Goal: Task Accomplishment & Management: Use online tool/utility

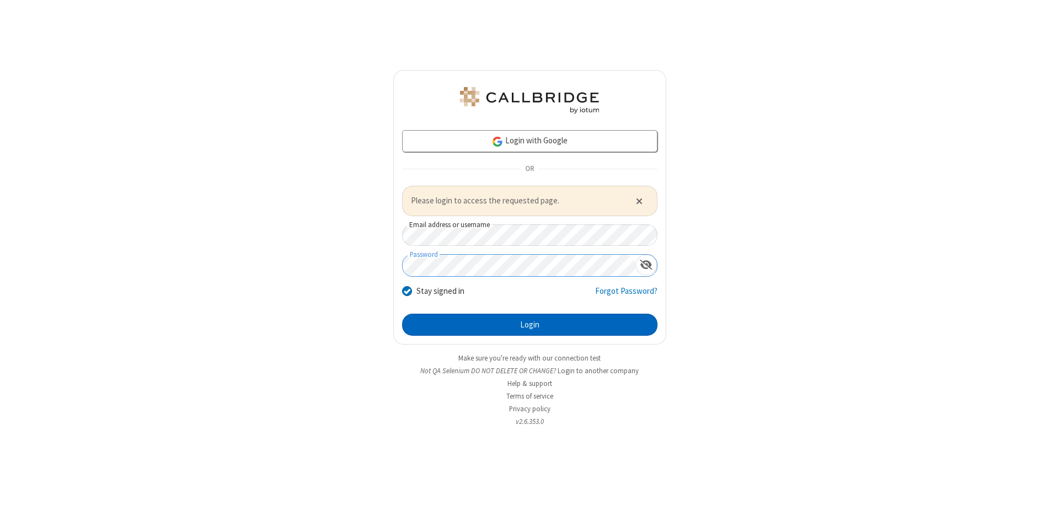
click at [529, 324] on button "Login" at bounding box center [529, 325] width 255 height 22
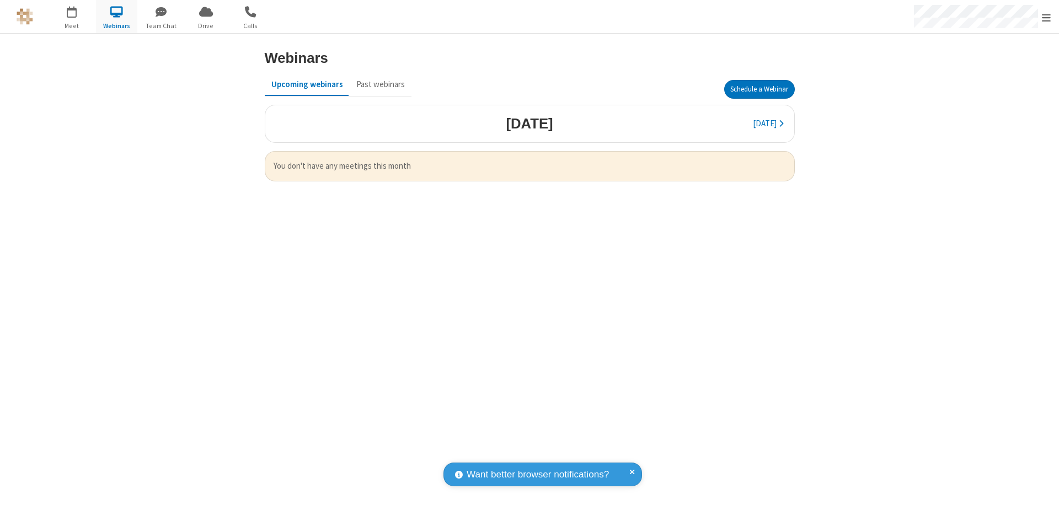
click at [759, 89] on button "Schedule a Webinar" at bounding box center [759, 89] width 71 height 19
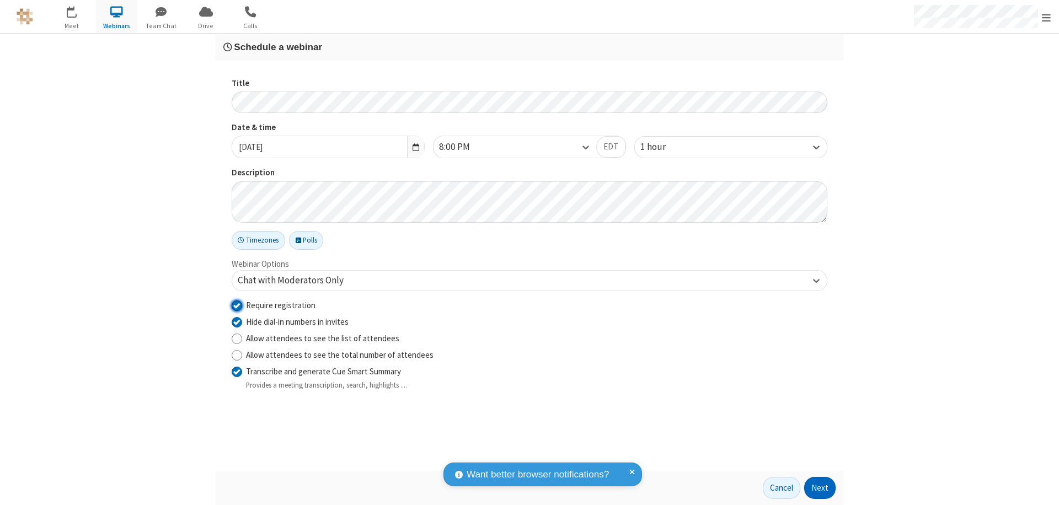
click at [237, 305] on input "Require registration" at bounding box center [237, 305] width 10 height 12
checkbox input "false"
click at [820, 488] on button "Next" at bounding box center [819, 488] width 31 height 22
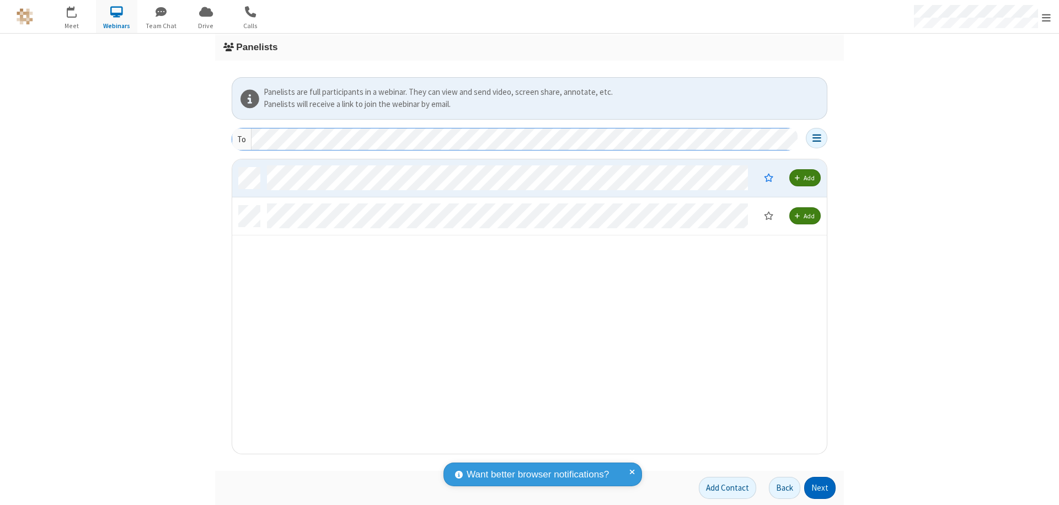
click at [820, 488] on button "Next" at bounding box center [819, 488] width 31 height 22
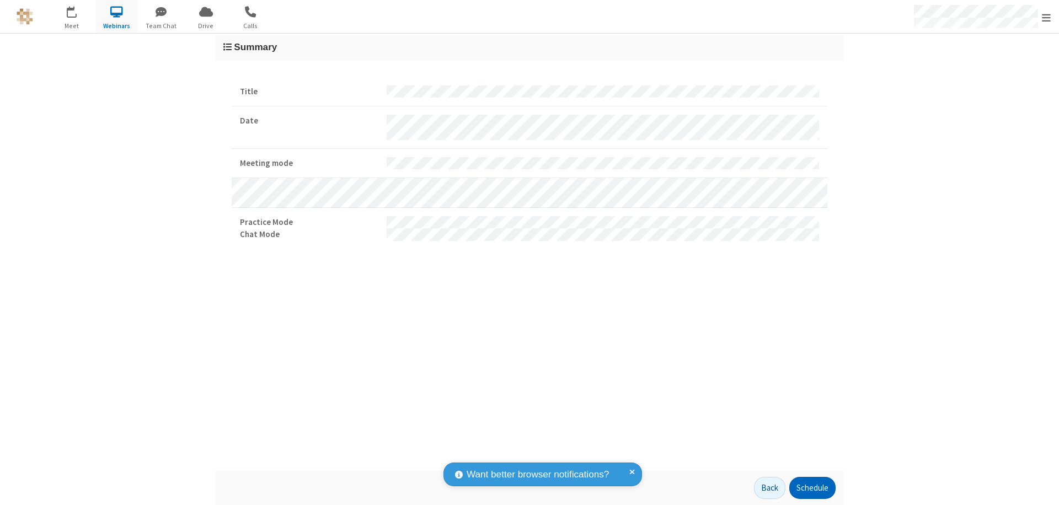
click at [812, 488] on button "Schedule" at bounding box center [812, 488] width 46 height 22
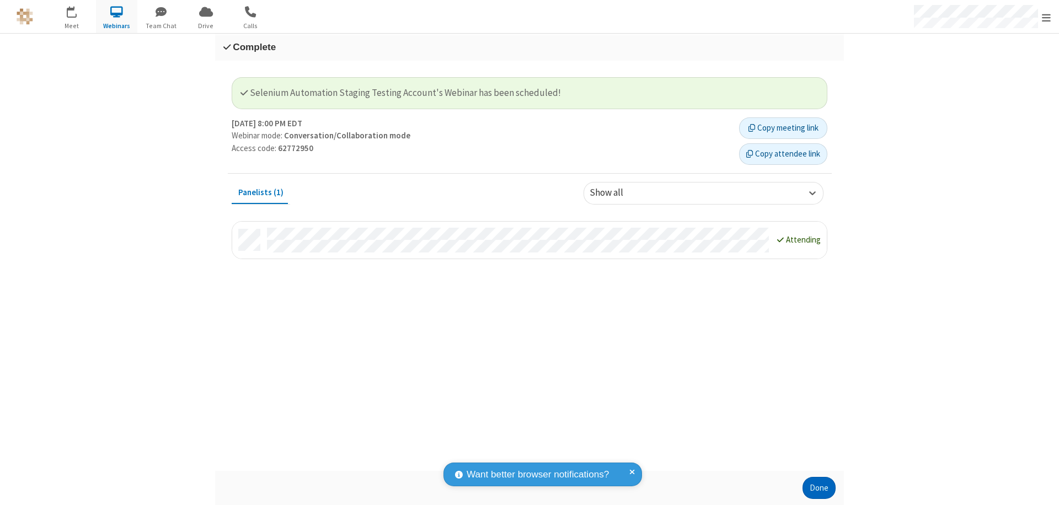
click at [819, 488] on button "Done" at bounding box center [819, 488] width 33 height 22
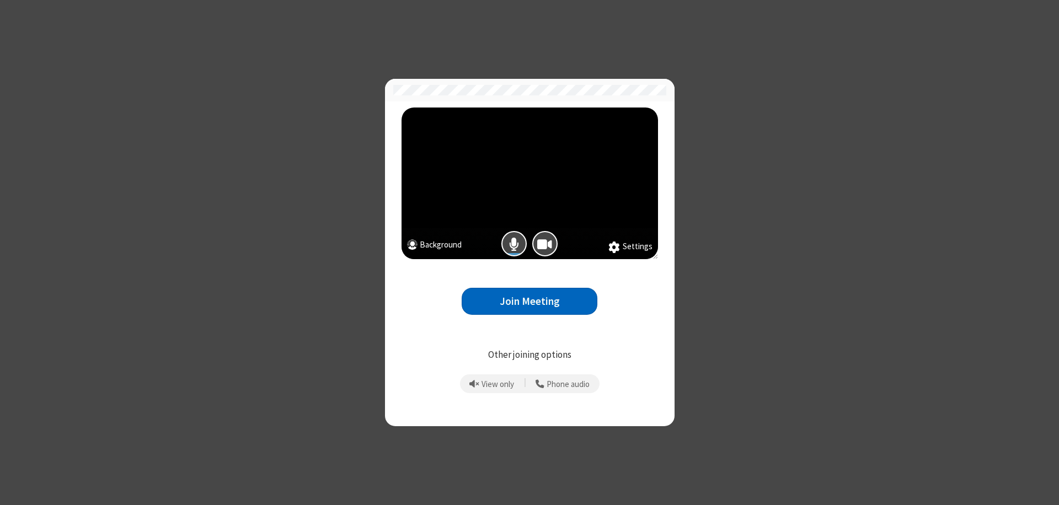
click at [529, 301] on button "Join Meeting" at bounding box center [530, 301] width 136 height 27
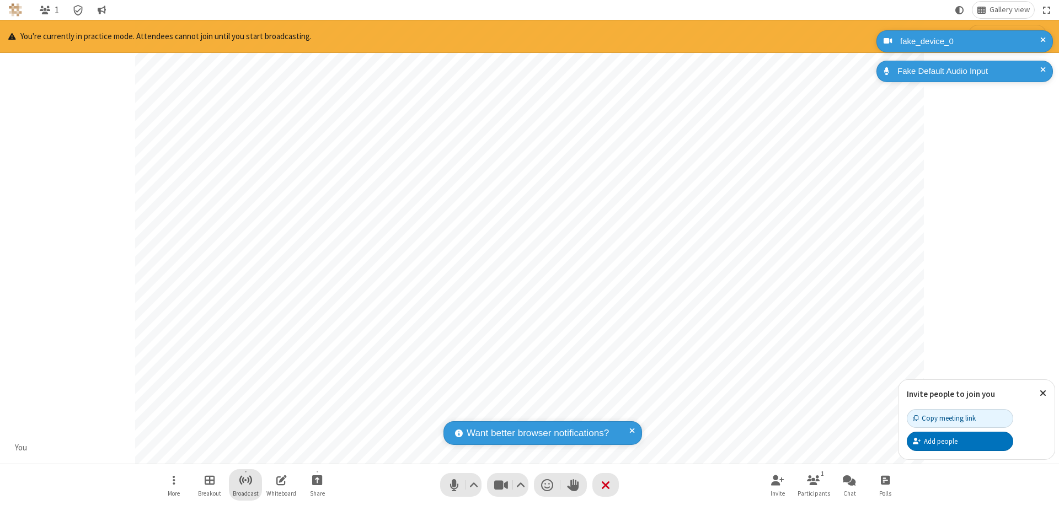
click at [245, 480] on span "Start broadcast" at bounding box center [246, 480] width 14 height 14
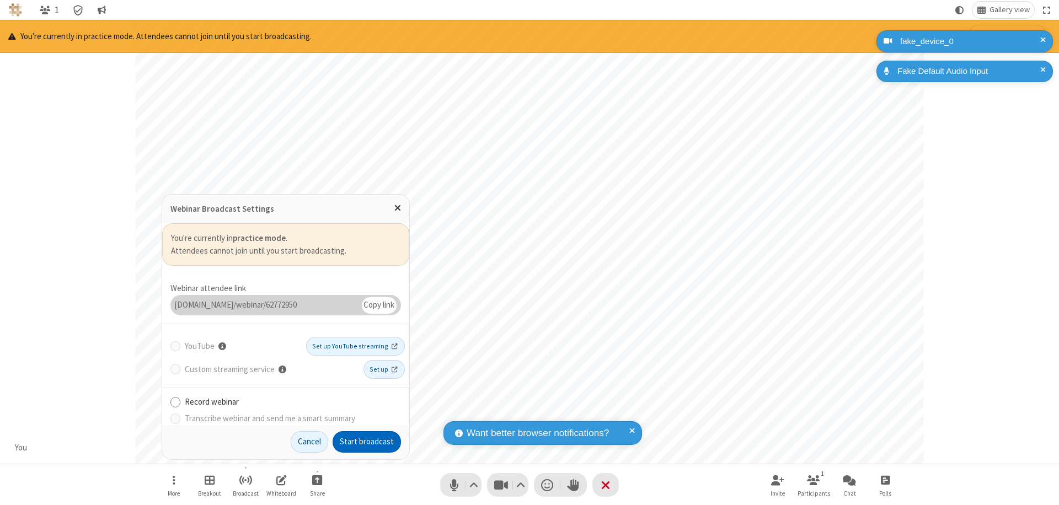
click at [367, 442] on button "Start broadcast" at bounding box center [367, 442] width 68 height 22
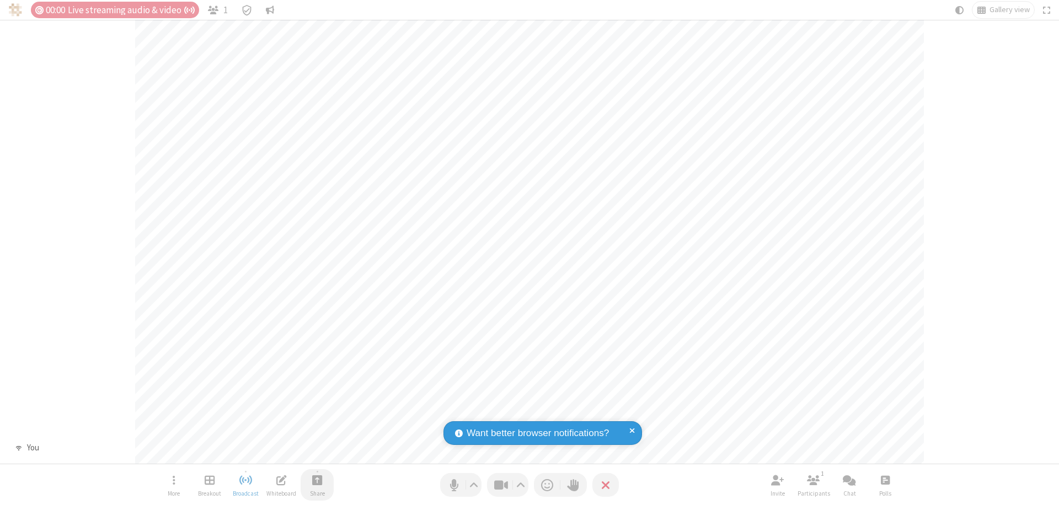
click at [317, 480] on span "Start sharing" at bounding box center [317, 480] width 10 height 14
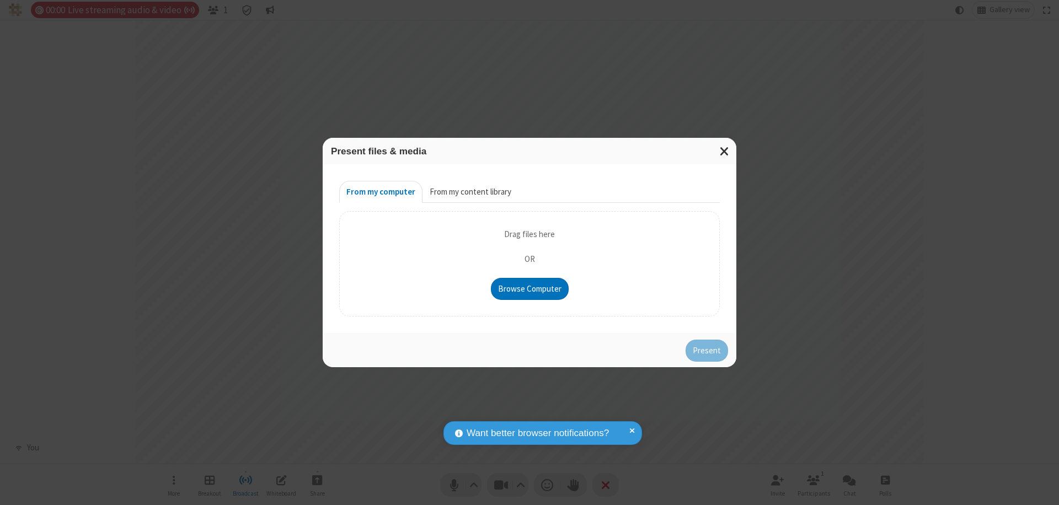
click at [469, 192] on button "From my content library" at bounding box center [470, 192] width 96 height 22
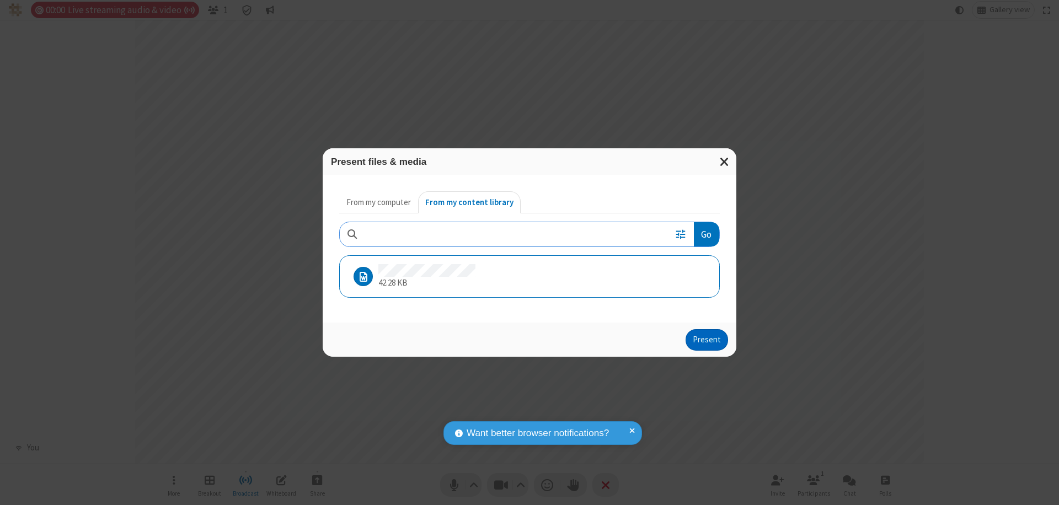
click at [708, 340] on button "Present" at bounding box center [707, 340] width 42 height 22
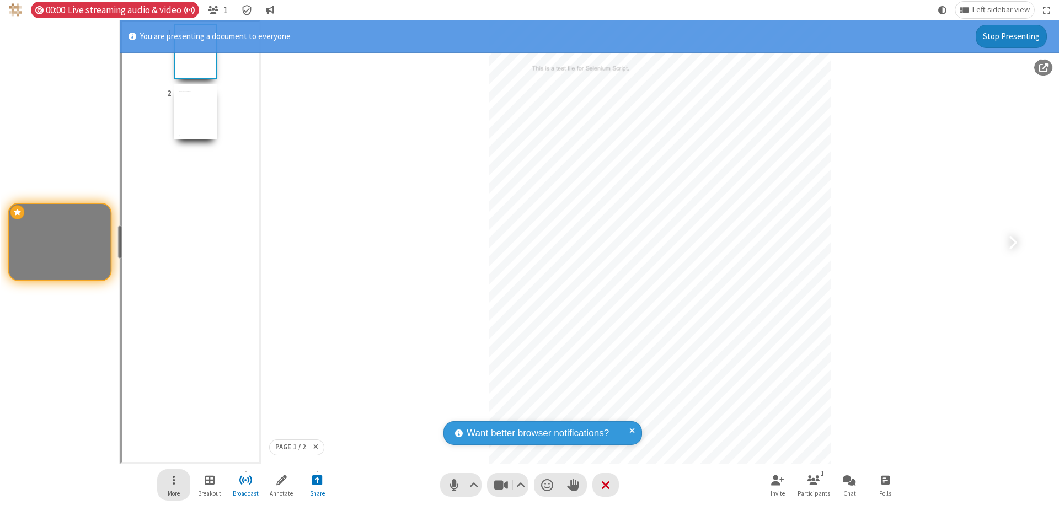
click at [174, 485] on span "Open menu" at bounding box center [174, 480] width 3 height 14
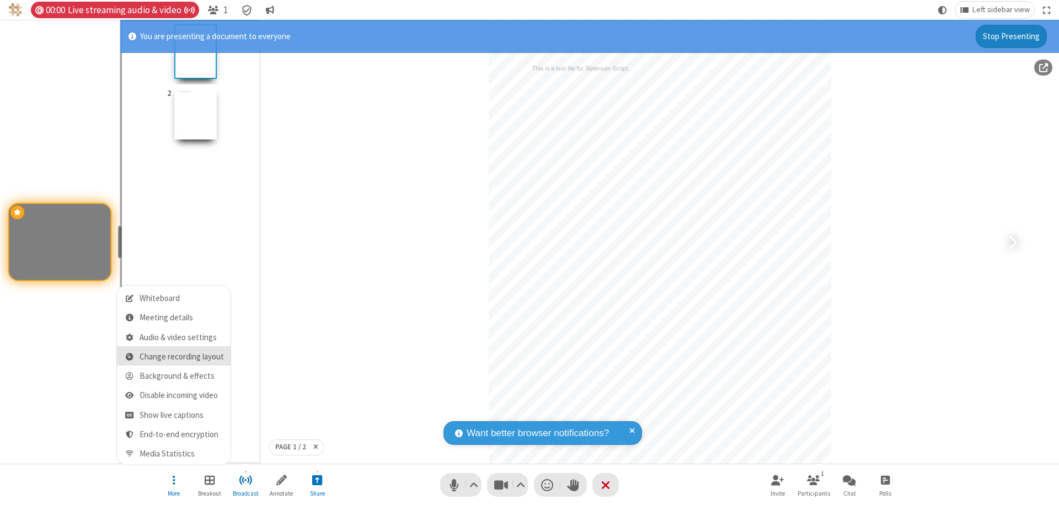
click at [181, 357] on span "Change recording layout" at bounding box center [182, 356] width 84 height 9
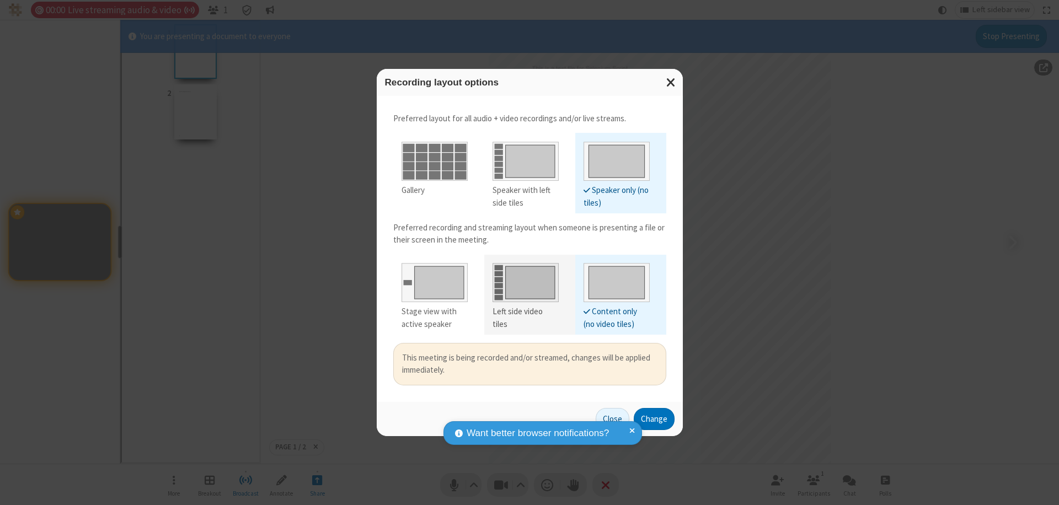
click at [525, 312] on div "Left side video tiles" at bounding box center [526, 318] width 66 height 25
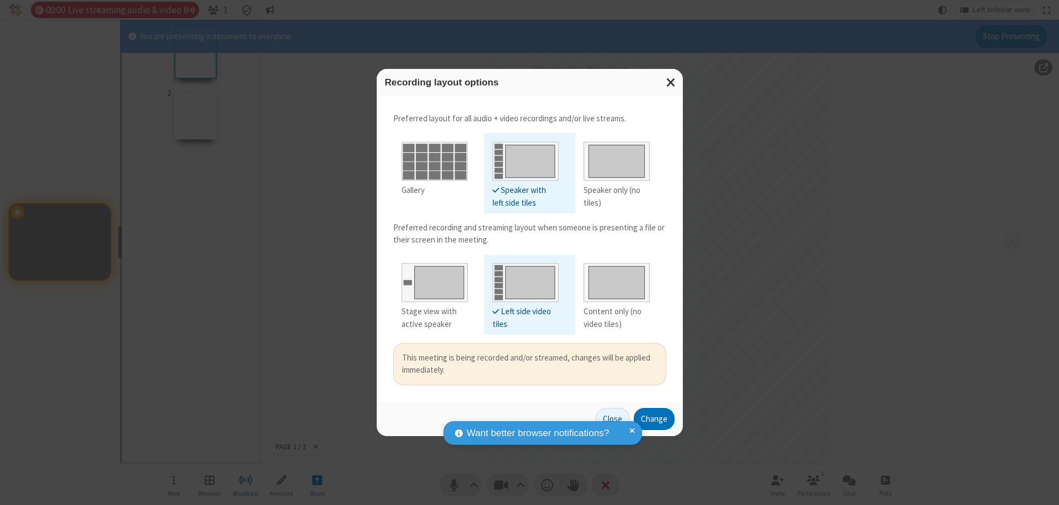
click at [654, 419] on button "Change" at bounding box center [654, 419] width 41 height 22
click at [613, 419] on button "Close" at bounding box center [599, 419] width 34 height 22
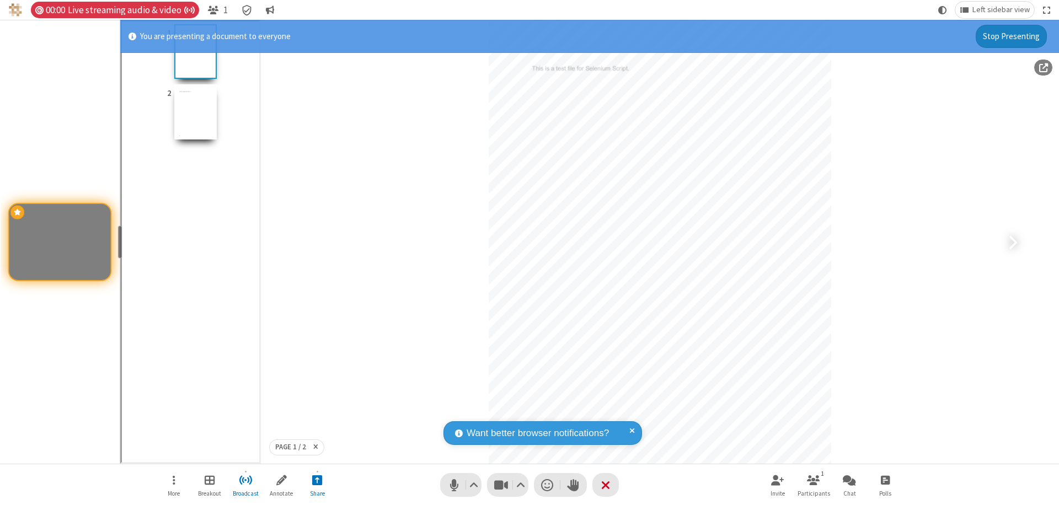
click at [1012, 36] on button "Stop Presenting" at bounding box center [1011, 36] width 71 height 23
